Goal: Information Seeking & Learning: Learn about a topic

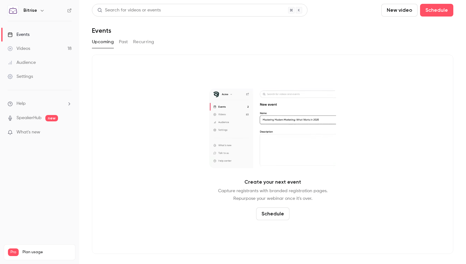
click at [36, 44] on link "Videos 18" at bounding box center [39, 49] width 79 height 14
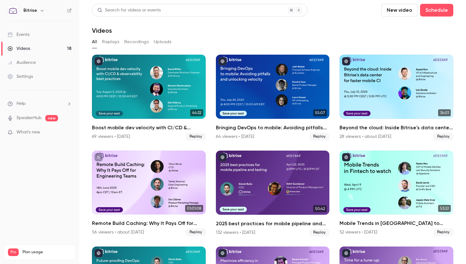
click at [30, 35] on link "Events" at bounding box center [39, 35] width 79 height 14
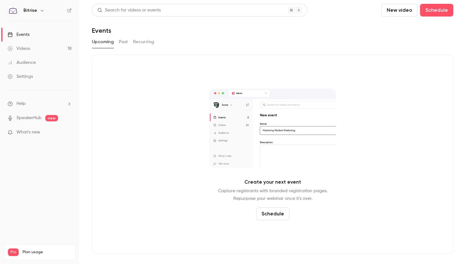
click at [118, 40] on div "Upcoming Past Recurring" at bounding box center [273, 42] width 362 height 10
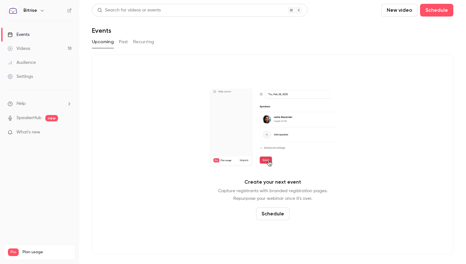
click at [125, 40] on button "Past" at bounding box center [123, 42] width 9 height 10
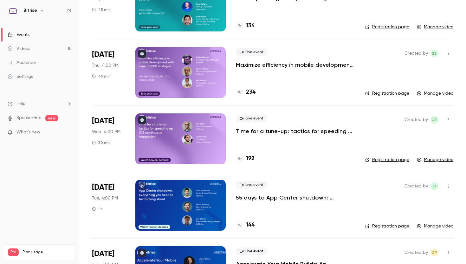
scroll to position [539, 0]
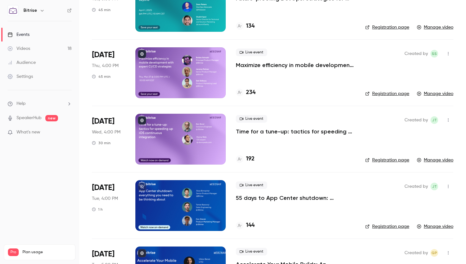
click at [36, 63] on link "Audience" at bounding box center [39, 63] width 79 height 14
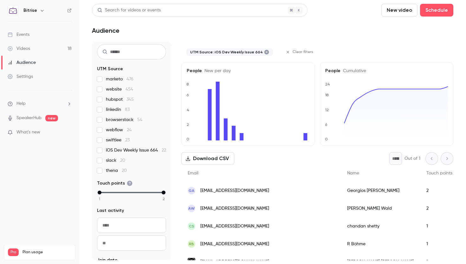
scroll to position [16, 0]
click at [124, 56] on input "text" at bounding box center [131, 52] width 69 height 15
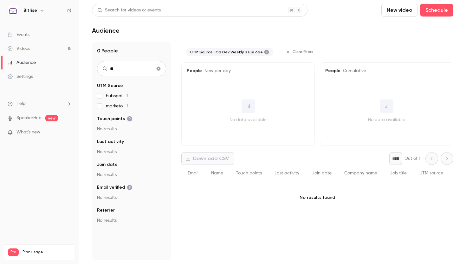
type input "*"
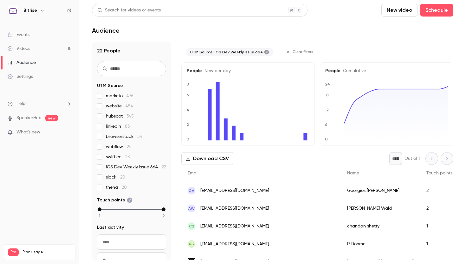
click at [264, 51] on icon at bounding box center [266, 51] width 5 height 5
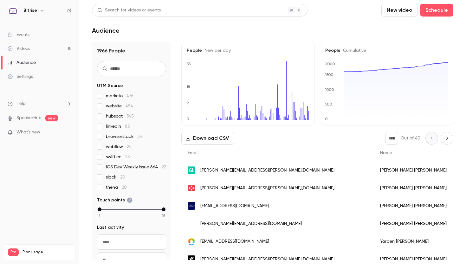
click at [127, 64] on input "text" at bounding box center [131, 68] width 69 height 15
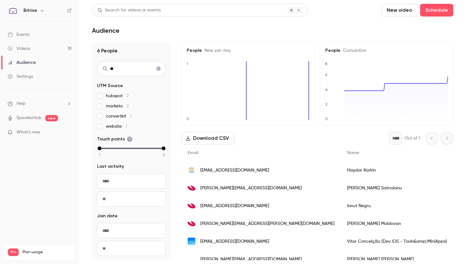
type input "*"
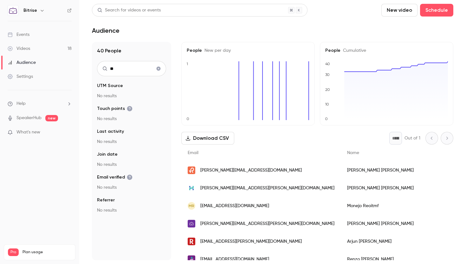
type input "*"
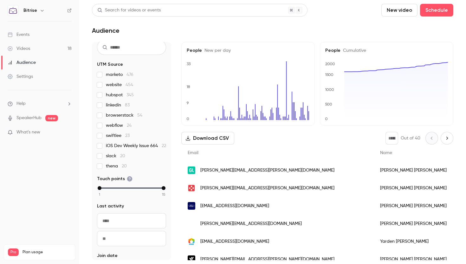
scroll to position [26, 0]
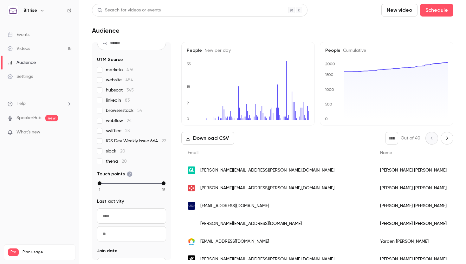
click at [39, 52] on link "Videos 18" at bounding box center [39, 49] width 79 height 14
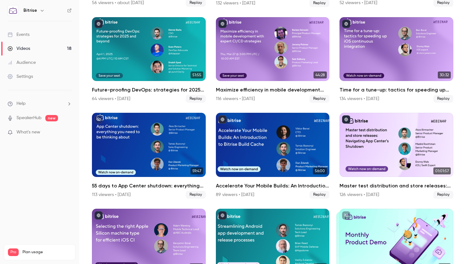
scroll to position [145, 0]
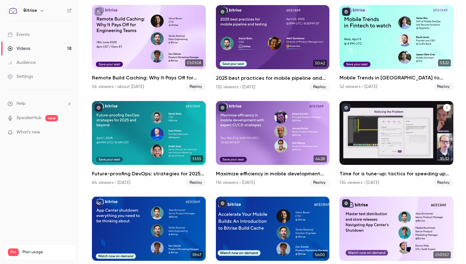
click at [395, 150] on div "Time for a tune-up: tactics for speeding up iOS continuous integration" at bounding box center [397, 133] width 114 height 64
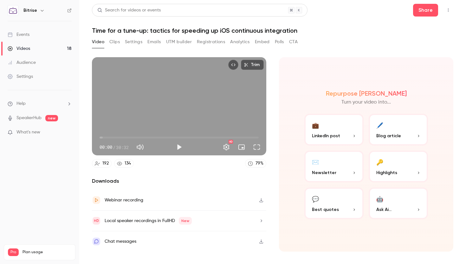
click at [219, 44] on button "Registrations" at bounding box center [211, 42] width 28 height 10
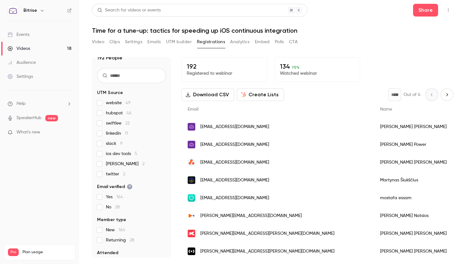
scroll to position [9, 0]
click at [102, 154] on label "ios dev tools 5" at bounding box center [131, 152] width 69 height 6
